Goal: Contribute content: Contribute content

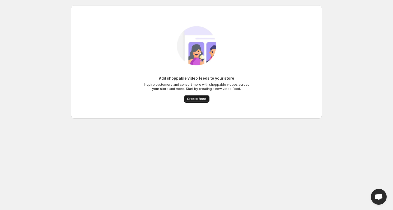
click at [196, 99] on span "Create feed" at bounding box center [196, 99] width 19 height 4
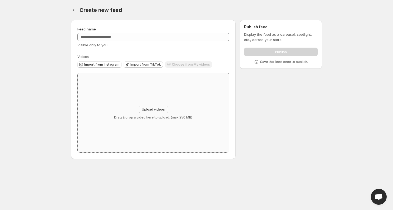
click at [156, 110] on span "Upload videos" at bounding box center [153, 109] width 23 height 4
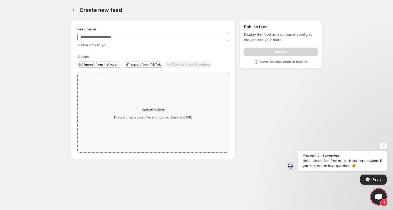
click at [151, 109] on span "Upload videos" at bounding box center [153, 109] width 23 height 4
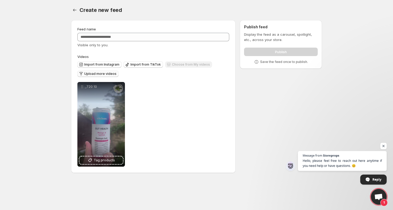
click at [104, 73] on span "Upload more videos" at bounding box center [100, 74] width 32 height 4
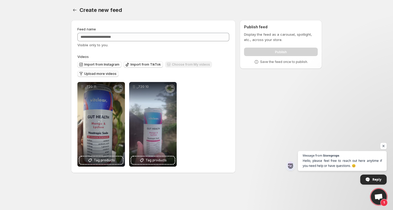
click at [94, 73] on span "Upload more videos" at bounding box center [100, 74] width 32 height 4
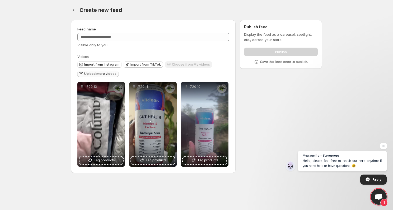
click at [91, 73] on span "Upload more videos" at bounding box center [100, 74] width 32 height 4
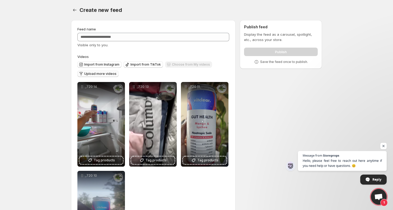
click at [91, 73] on span "Upload more videos" at bounding box center [100, 74] width 32 height 4
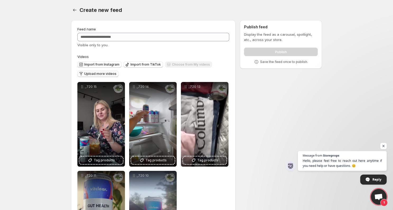
click at [94, 75] on span "Upload more videos" at bounding box center [100, 74] width 32 height 4
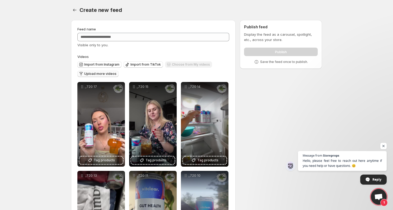
click at [87, 74] on span "Upload more videos" at bounding box center [100, 74] width 32 height 4
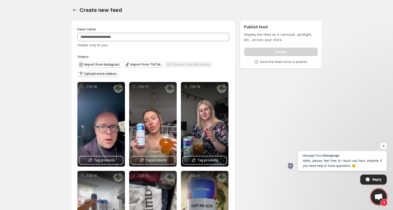
click at [101, 73] on span "Upload more videos" at bounding box center [100, 74] width 32 height 4
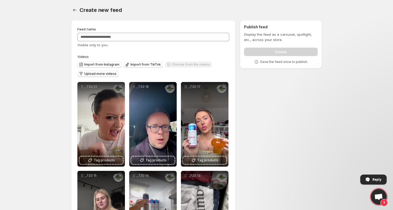
click at [101, 74] on span "Upload more videos" at bounding box center [100, 74] width 32 height 4
click at [96, 72] on button "Upload more videos" at bounding box center [97, 74] width 41 height 6
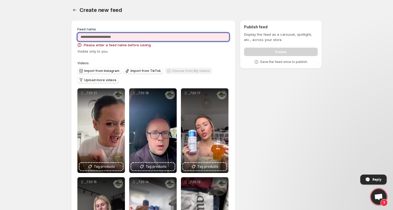
click at [131, 36] on input "Feed name" at bounding box center [153, 37] width 152 height 8
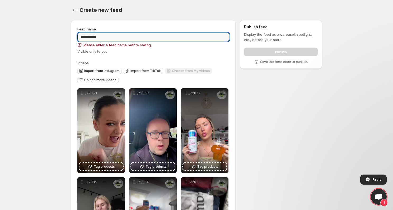
type input "**********"
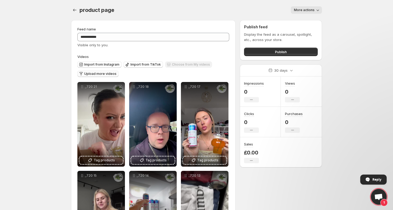
click at [93, 73] on span "Upload more videos" at bounding box center [100, 74] width 32 height 4
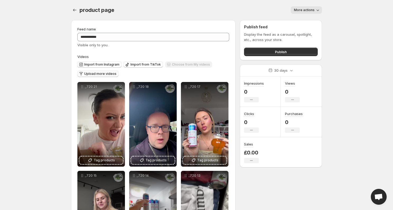
click at [96, 73] on span "Upload more videos" at bounding box center [100, 74] width 32 height 4
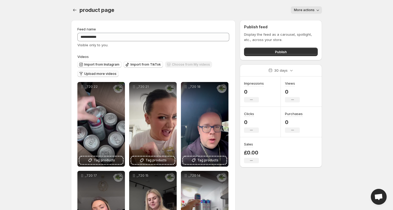
click at [97, 73] on span "Upload more videos" at bounding box center [100, 74] width 32 height 4
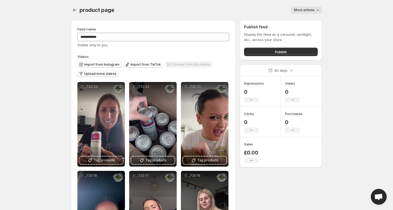
click at [94, 75] on span "Upload more videos" at bounding box center [100, 74] width 32 height 4
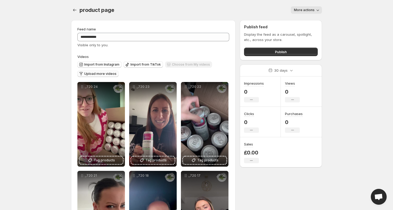
click at [95, 74] on span "Upload more videos" at bounding box center [100, 74] width 32 height 4
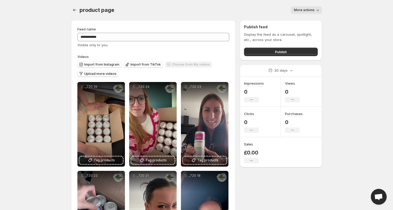
click at [90, 74] on span "Upload more videos" at bounding box center [100, 74] width 32 height 4
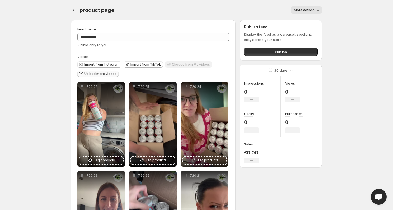
click at [103, 74] on span "Upload more videos" at bounding box center [100, 74] width 32 height 4
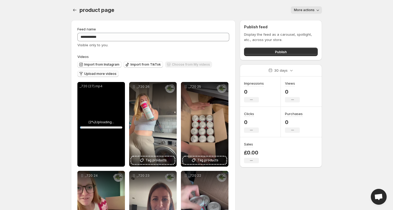
click at [43, 76] on body "**********" at bounding box center [196, 105] width 393 height 210
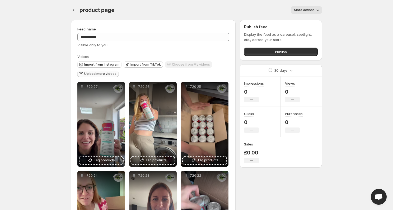
click at [91, 72] on button "Upload more videos" at bounding box center [97, 74] width 41 height 6
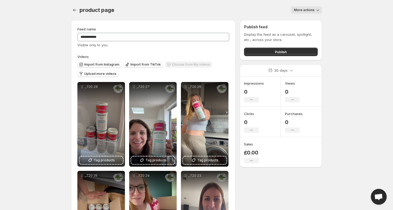
click at [309, 9] on span "More actions" at bounding box center [304, 10] width 21 height 4
click at [346, 32] on body "**********" at bounding box center [196, 105] width 393 height 210
click at [283, 51] on span "Publish" at bounding box center [281, 51] width 12 height 5
click at [278, 52] on span "Publish" at bounding box center [281, 51] width 12 height 5
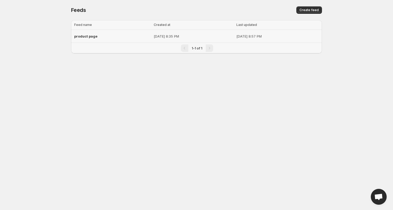
click at [104, 36] on div "product page" at bounding box center [112, 36] width 76 height 10
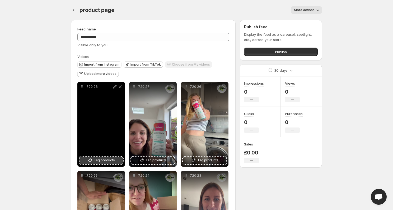
click at [97, 159] on span "Tag products" at bounding box center [104, 159] width 21 height 5
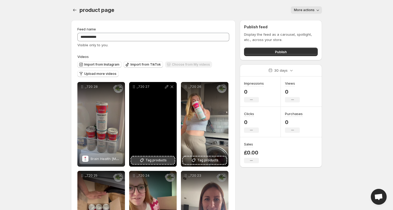
click at [144, 159] on icon at bounding box center [141, 159] width 3 height 3
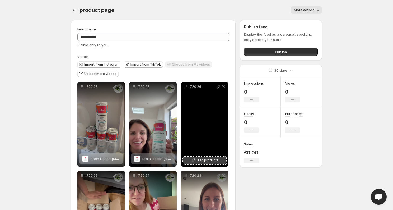
click at [212, 163] on span "Tag products" at bounding box center [207, 159] width 21 height 5
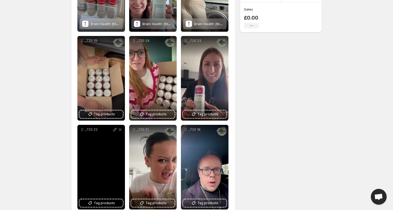
scroll to position [137, 0]
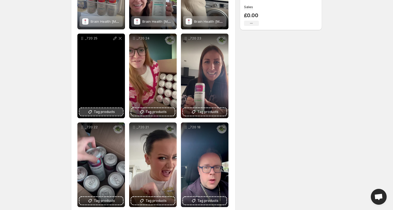
click at [98, 112] on span "Tag products" at bounding box center [104, 111] width 21 height 5
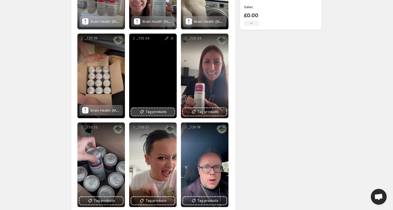
click at [155, 111] on span "Tag products" at bounding box center [155, 111] width 21 height 5
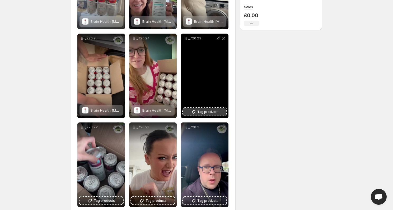
click at [197, 111] on button "Tag products" at bounding box center [204, 111] width 43 height 7
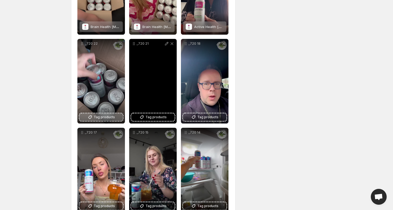
scroll to position [223, 0]
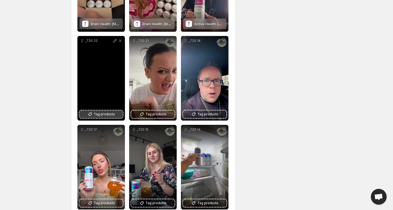
click at [98, 115] on span "Tag products" at bounding box center [104, 113] width 21 height 5
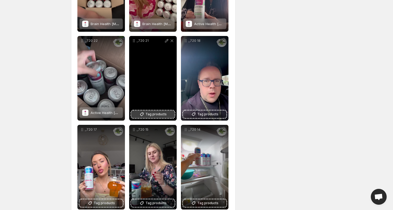
click at [151, 115] on span "Tag products" at bounding box center [155, 113] width 21 height 5
click at [150, 113] on span "Tag products" at bounding box center [155, 113] width 21 height 5
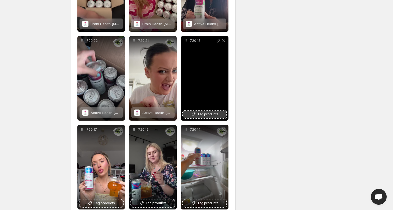
click at [202, 115] on span "Tag products" at bounding box center [207, 113] width 21 height 5
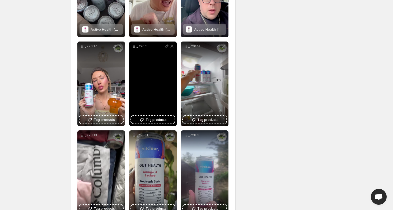
scroll to position [325, 0]
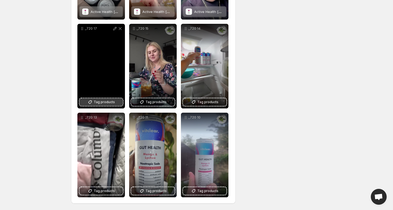
click at [97, 103] on span "Tag products" at bounding box center [104, 101] width 21 height 5
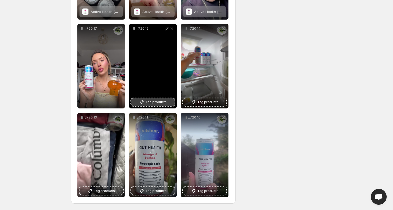
click at [151, 101] on span "Tag products" at bounding box center [155, 101] width 21 height 5
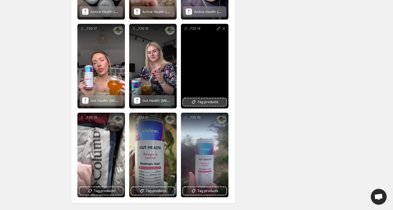
click at [189, 101] on button "Tag products" at bounding box center [204, 101] width 43 height 7
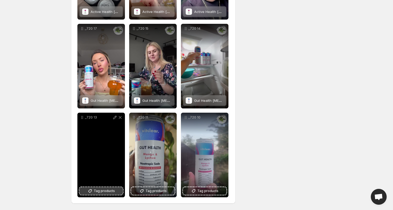
click at [86, 189] on button "Tag products" at bounding box center [100, 190] width 43 height 7
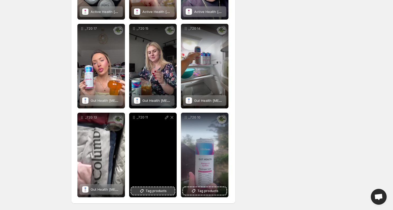
click at [147, 192] on span "Tag products" at bounding box center [155, 190] width 21 height 5
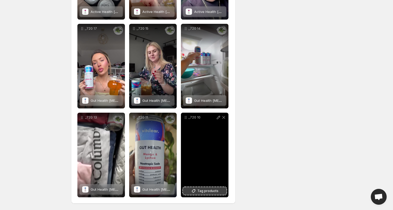
click at [204, 190] on span "Tag products" at bounding box center [207, 190] width 21 height 5
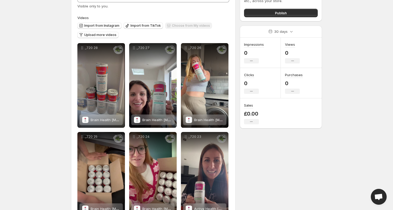
scroll to position [0, 0]
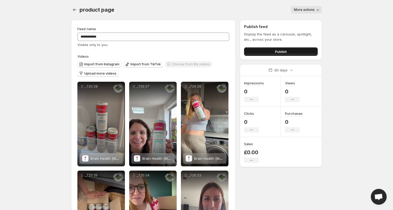
click at [273, 51] on button "Publish" at bounding box center [281, 51] width 74 height 8
click at [74, 10] on icon "Settings" at bounding box center [74, 9] width 5 height 5
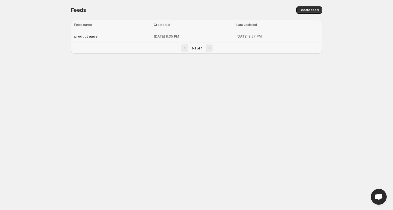
click at [112, 35] on div "product page" at bounding box center [112, 36] width 76 height 10
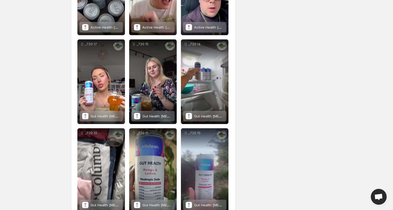
scroll to position [325, 0]
